Goal: Information Seeking & Learning: Learn about a topic

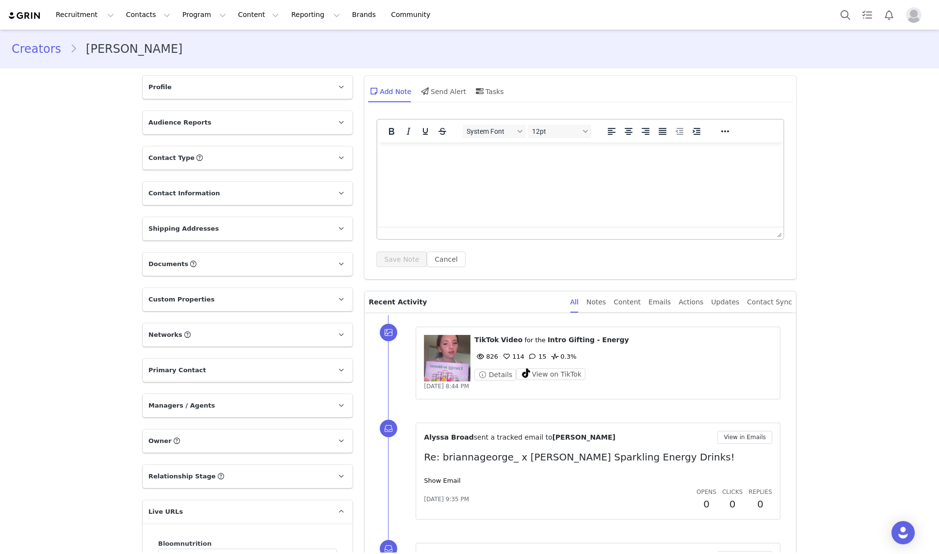
click at [40, 49] on link "Creators" at bounding box center [41, 48] width 58 height 17
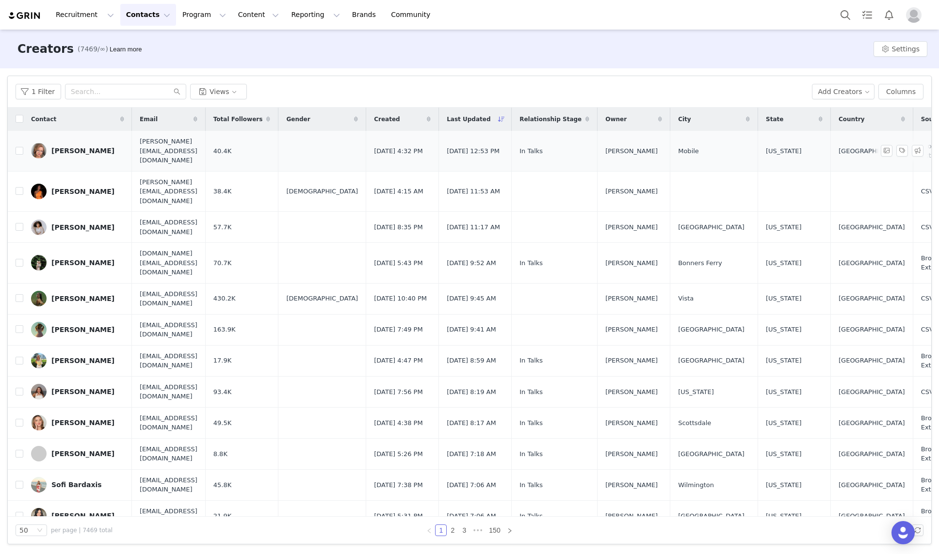
click at [91, 149] on div "[PERSON_NAME]" at bounding box center [82, 151] width 63 height 8
click at [77, 357] on div "[PERSON_NAME]" at bounding box center [82, 361] width 63 height 8
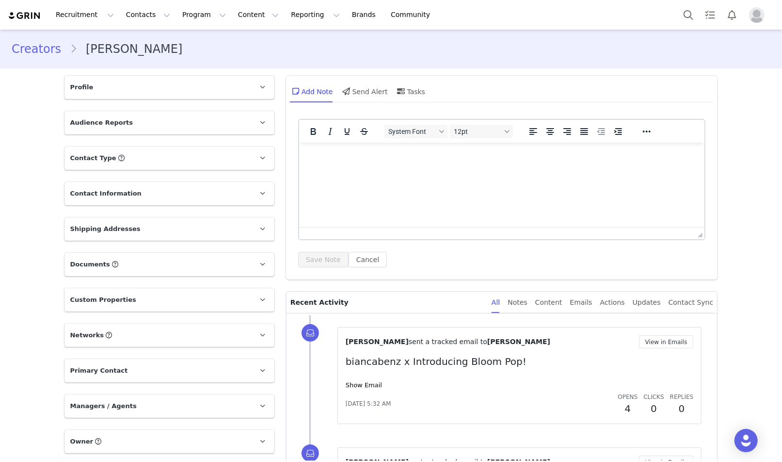
click at [169, 82] on p "Profile" at bounding box center [158, 87] width 187 height 23
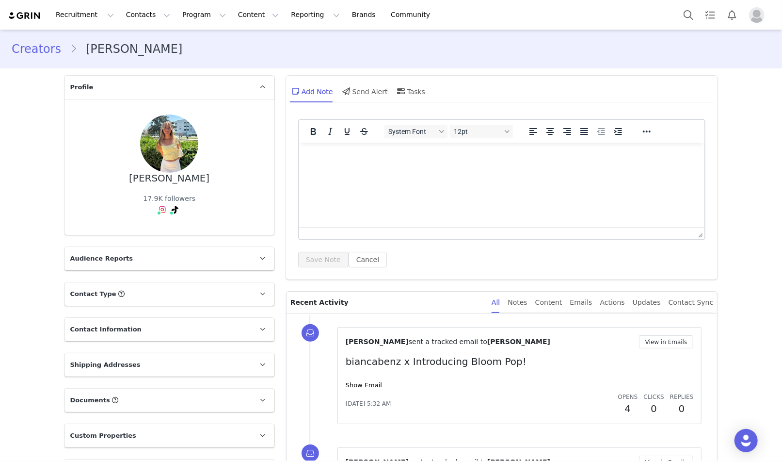
click at [46, 48] on link "Creators" at bounding box center [41, 48] width 58 height 17
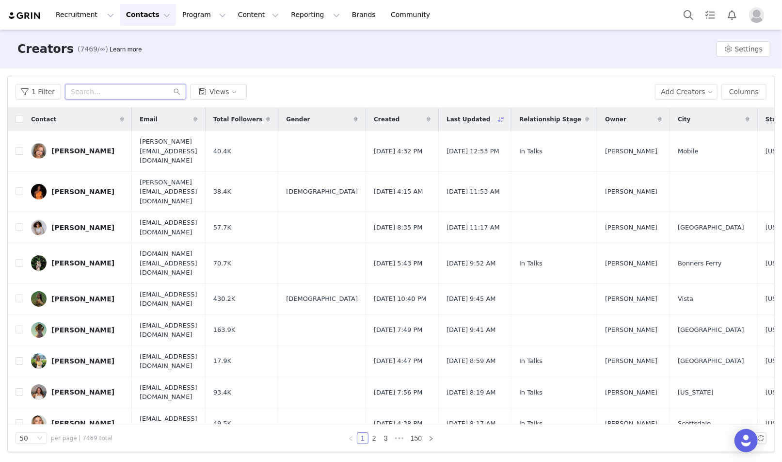
click at [123, 89] on input "text" at bounding box center [125, 92] width 121 height 16
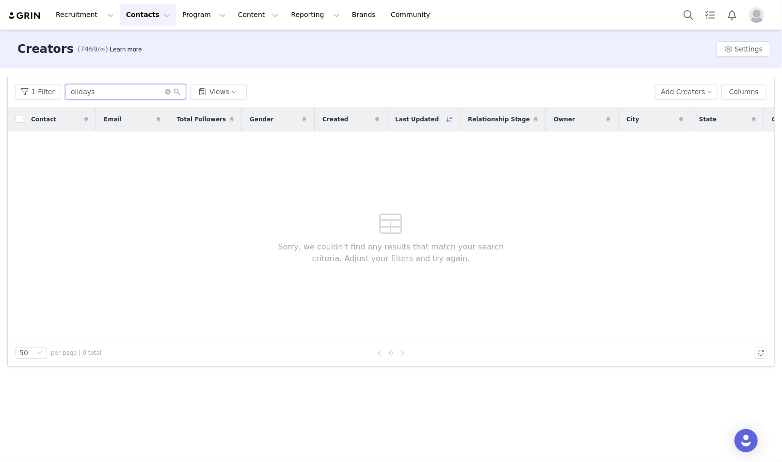
click at [72, 91] on input "olidays" at bounding box center [125, 92] width 121 height 16
click at [77, 93] on input "ollidays" at bounding box center [125, 92] width 121 height 16
type input "olliedays"
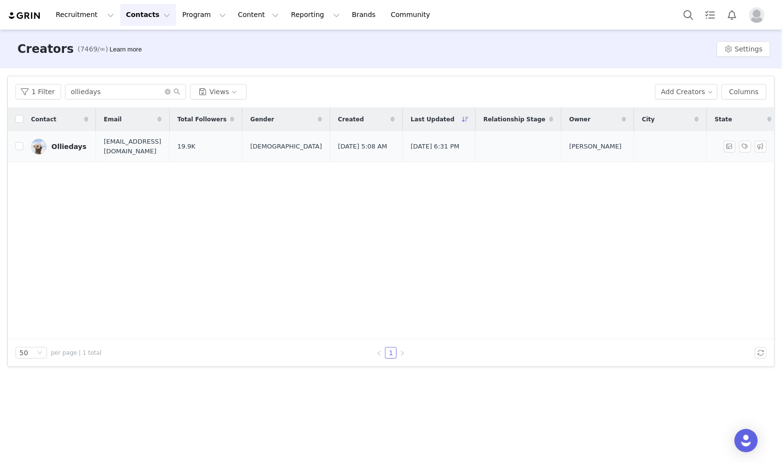
click at [52, 148] on div "Olliedays" at bounding box center [68, 147] width 35 height 8
